Goal: Task Accomplishment & Management: Use online tool/utility

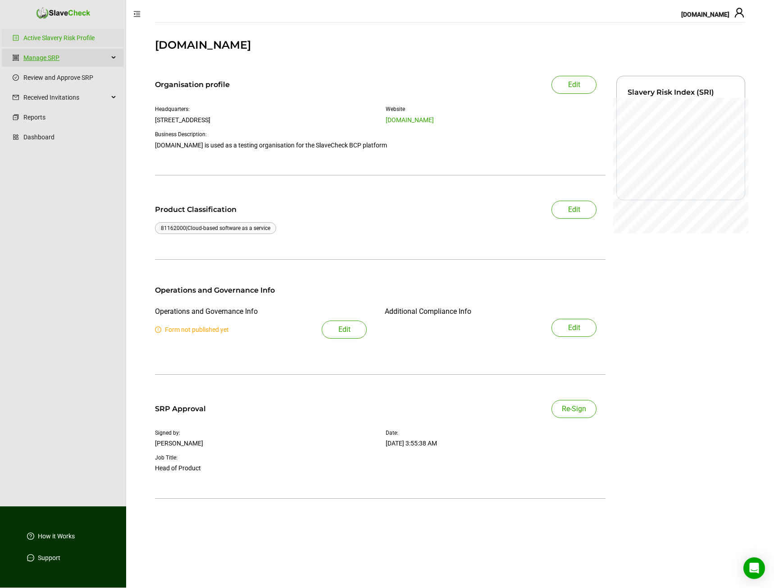
click at [78, 54] on link "Manage SRP" at bounding box center [65, 58] width 85 height 18
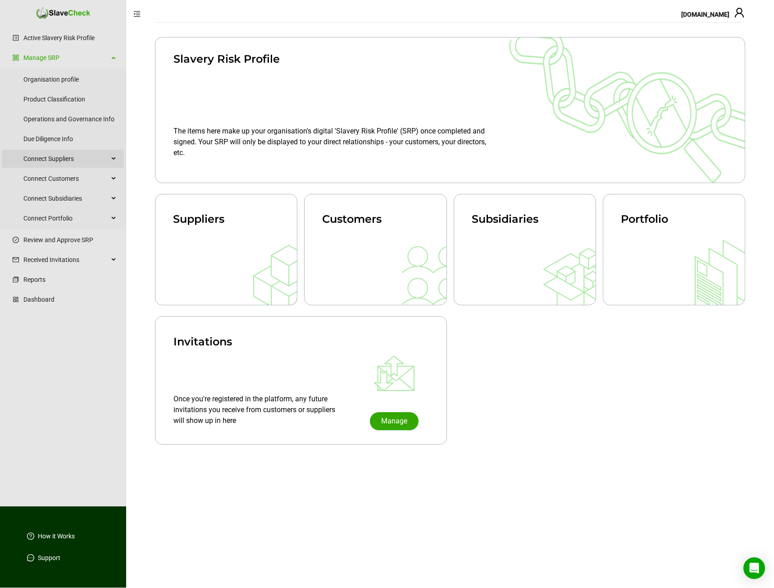
click at [66, 160] on span "Connect Suppliers" at bounding box center [65, 159] width 85 height 18
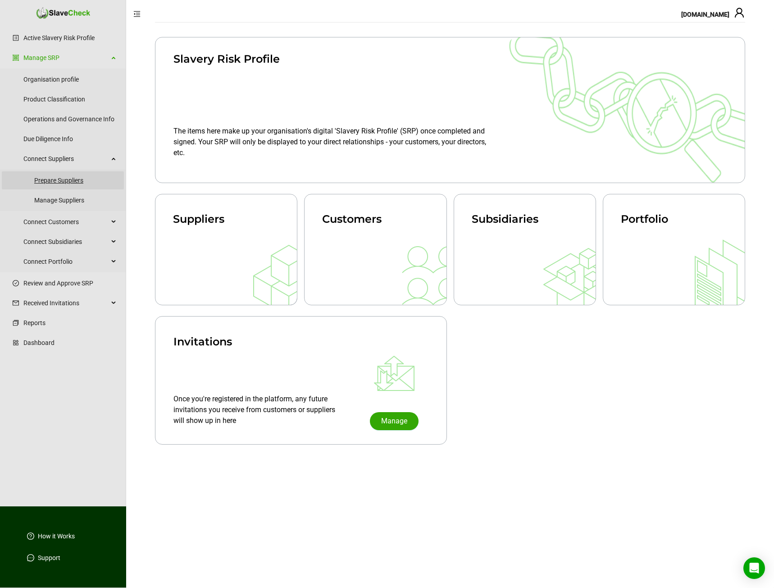
click at [66, 178] on link "Prepare Suppliers" at bounding box center [75, 180] width 82 height 18
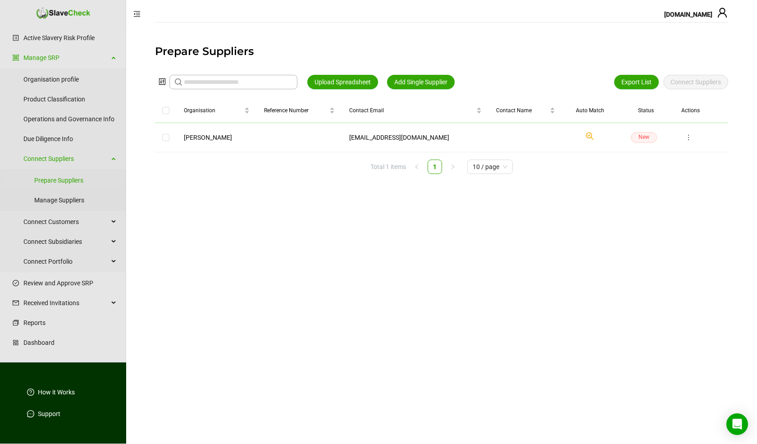
click at [691, 14] on span "[DOMAIN_NAME]" at bounding box center [688, 14] width 48 height 7
click at [554, 51] on h1 "Prepare Suppliers" at bounding box center [441, 51] width 573 height 14
click at [585, 136] on icon "Check if we have found a suitable organisation in our system." at bounding box center [590, 136] width 11 height 11
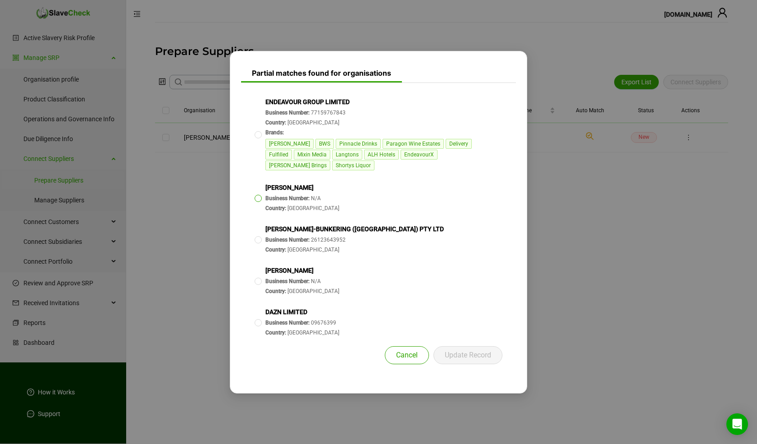
click at [262, 192] on span "Dan Business Number: N/A Country: Canada" at bounding box center [302, 198] width 81 height 38
click at [463, 350] on span "Update Record" at bounding box center [468, 355] width 46 height 11
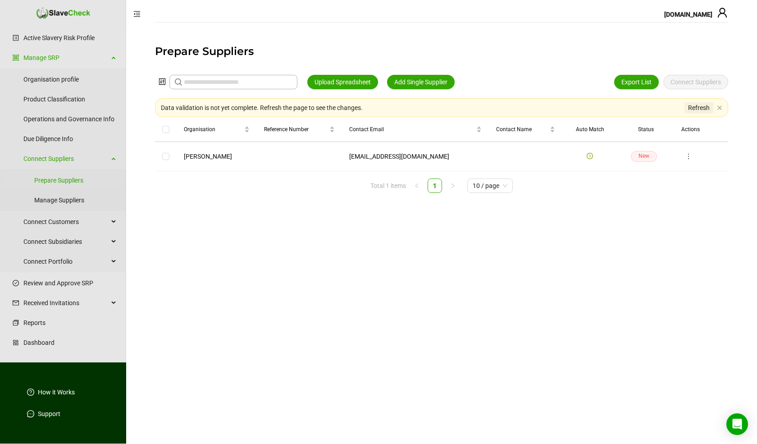
click at [697, 106] on span "Refresh" at bounding box center [699, 108] width 22 height 10
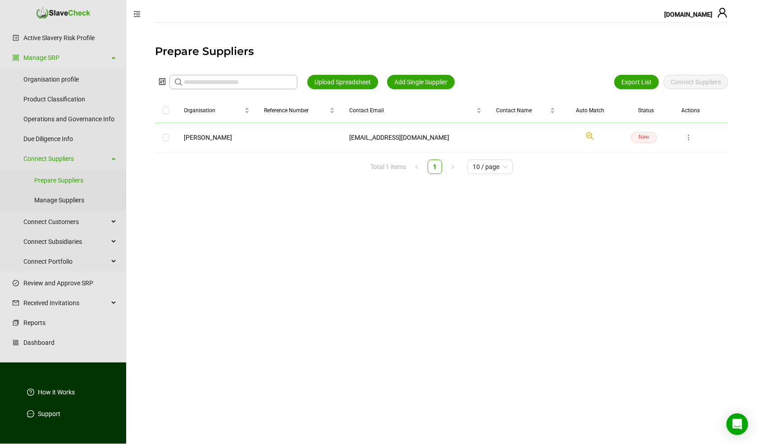
click at [588, 134] on polyline at bounding box center [589, 135] width 2 height 2
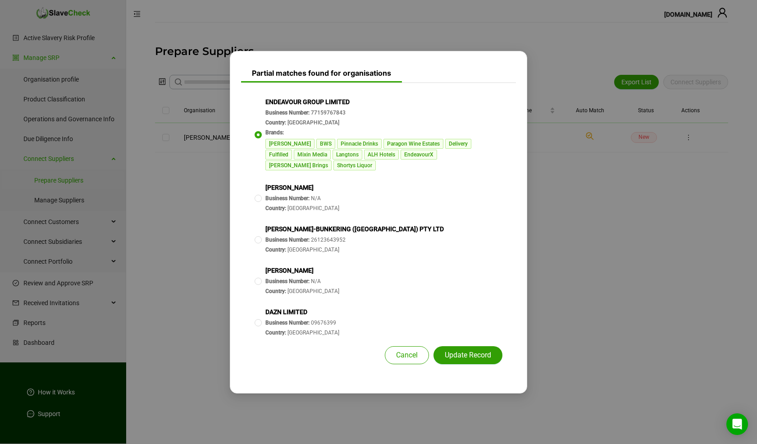
click at [456, 350] on span "Update Record" at bounding box center [468, 355] width 46 height 11
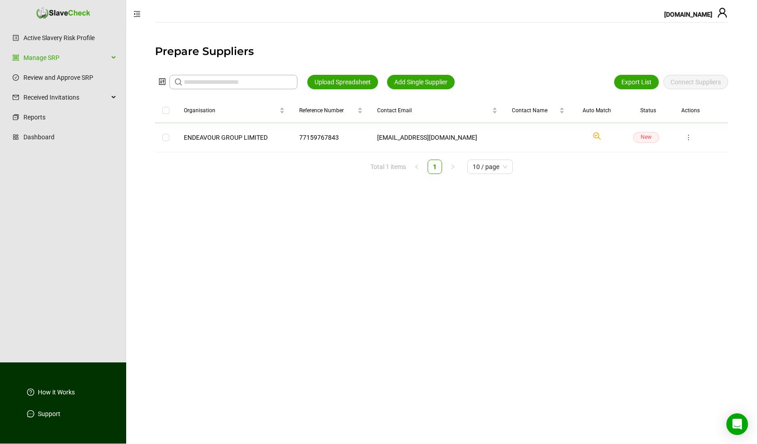
click at [594, 136] on icon "Check if we have found a suitable organisation in our system." at bounding box center [597, 136] width 11 height 11
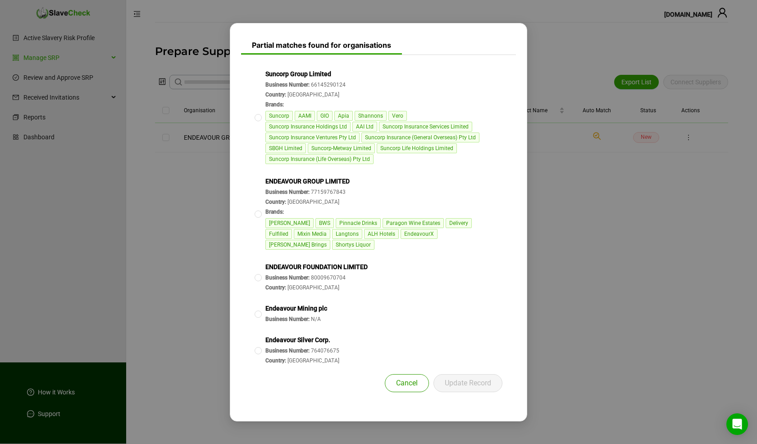
click at [407, 378] on span "Cancel" at bounding box center [407, 383] width 22 height 11
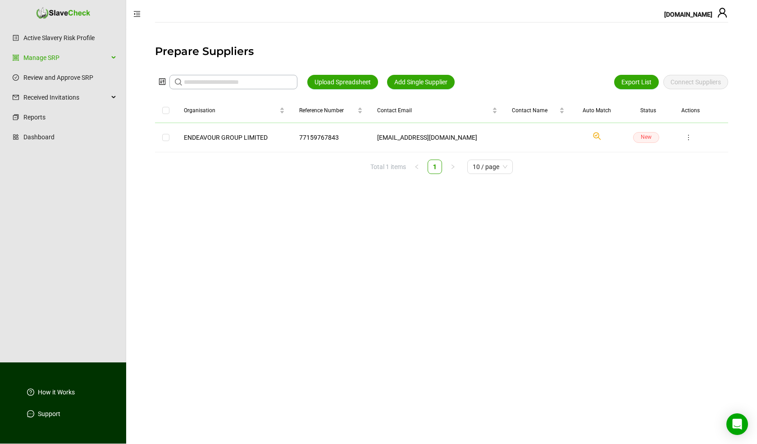
click at [592, 137] on icon "Check if we have found a suitable organisation in our system." at bounding box center [597, 136] width 11 height 11
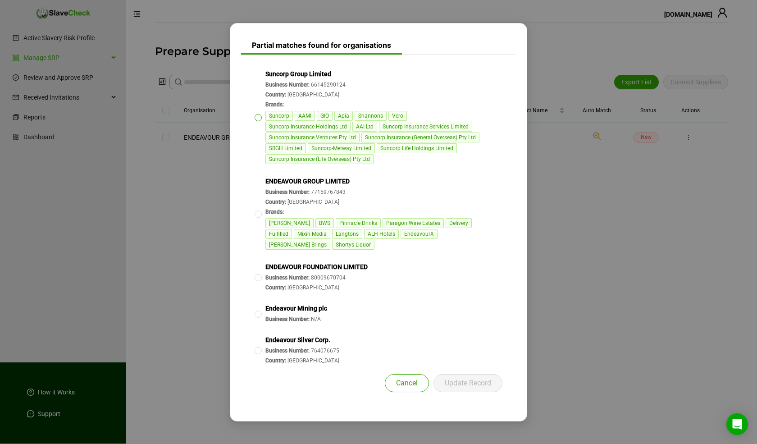
click at [261, 121] on span at bounding box center [258, 117] width 7 height 7
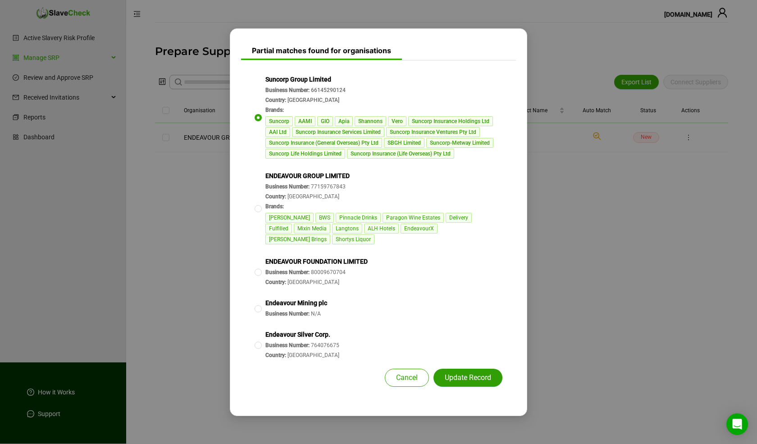
click at [459, 372] on span "Update Record" at bounding box center [468, 377] width 46 height 11
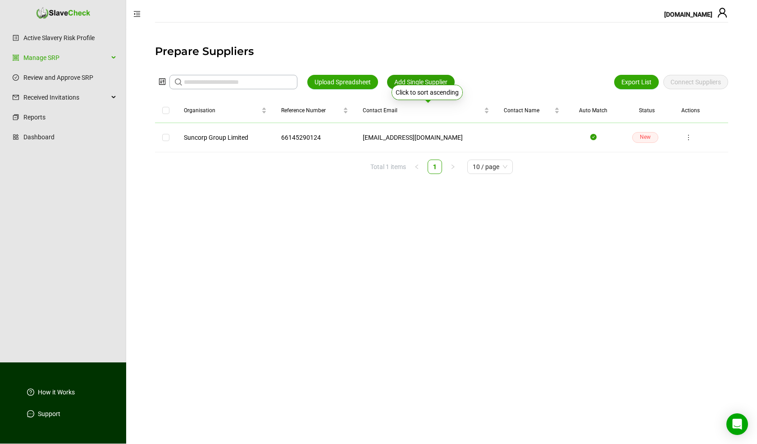
click at [409, 82] on span "Add Single Supplier" at bounding box center [420, 82] width 53 height 10
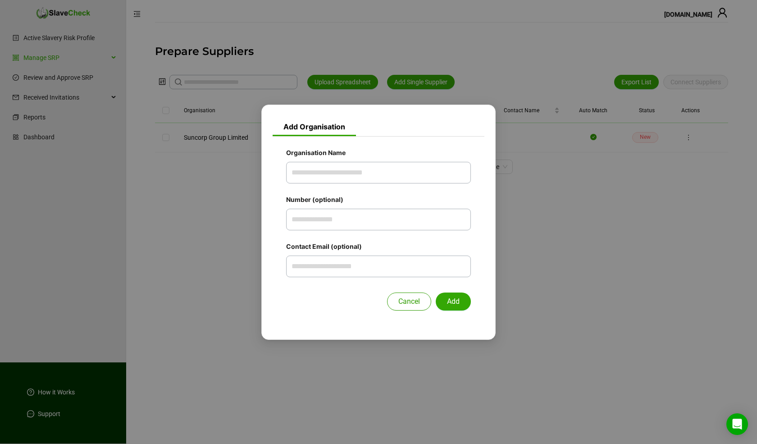
click at [408, 301] on span "Cancel" at bounding box center [409, 301] width 22 height 11
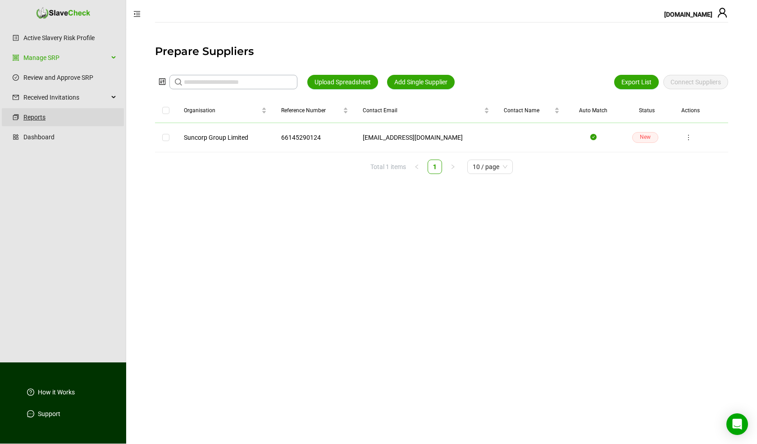
click at [46, 120] on link "Reports" at bounding box center [69, 117] width 93 height 18
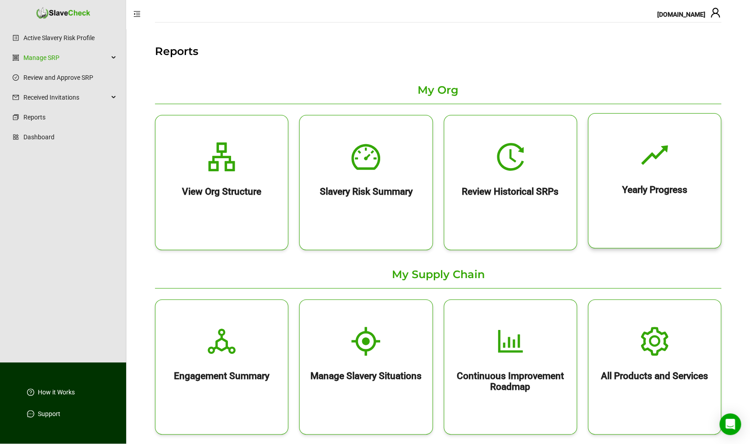
click at [663, 193] on h2 "Yearly Progress" at bounding box center [655, 189] width 133 height 11
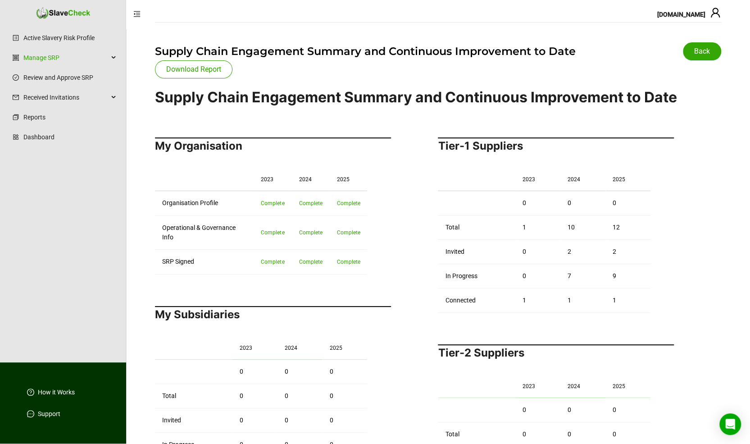
click at [661, 189] on div "Tier-1 Suppliers 2023 2024 2025 0 0 0 Total 1 10 12 Invited 0 2 2 In Progress 0…" at bounding box center [556, 224] width 236 height 175
click at [205, 28] on div at bounding box center [438, 29] width 567 height 15
